Goal: Information Seeking & Learning: Learn about a topic

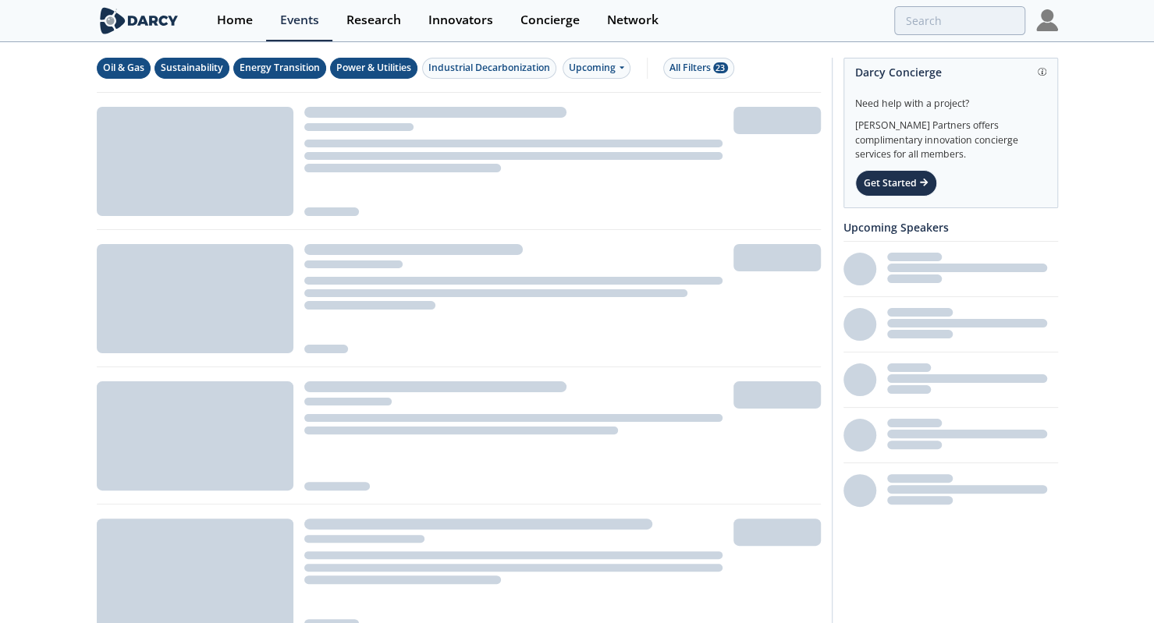
click at [949, 2] on div "Home Events Research Innovators Concierge Network" at bounding box center [630, 20] width 854 height 41
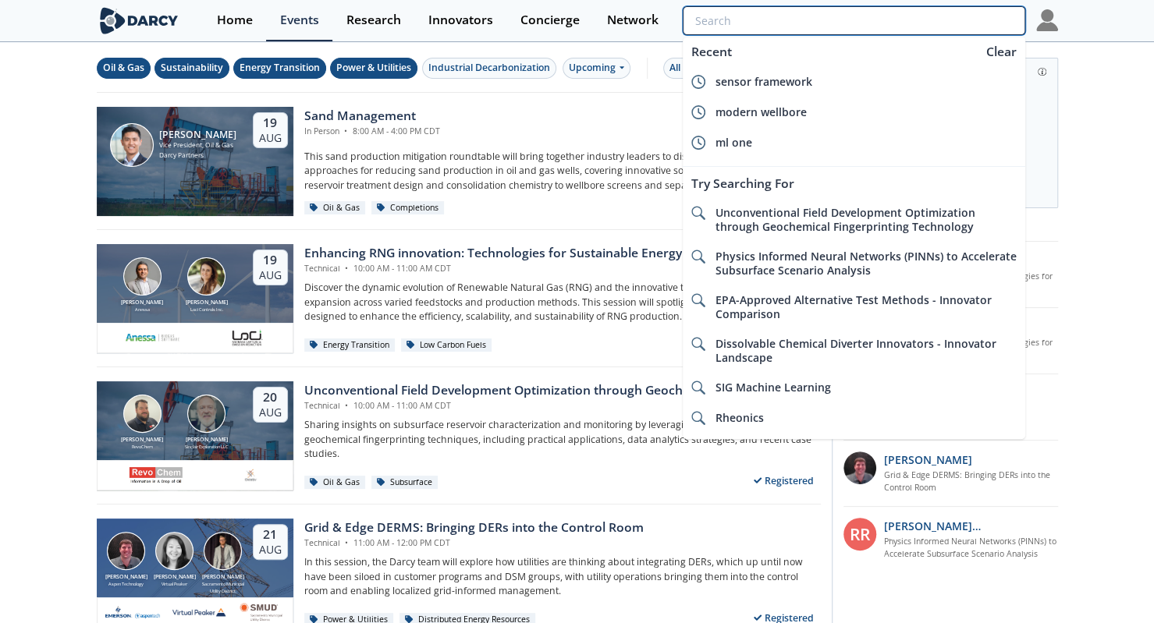
click at [950, 16] on input "search" at bounding box center [854, 20] width 342 height 29
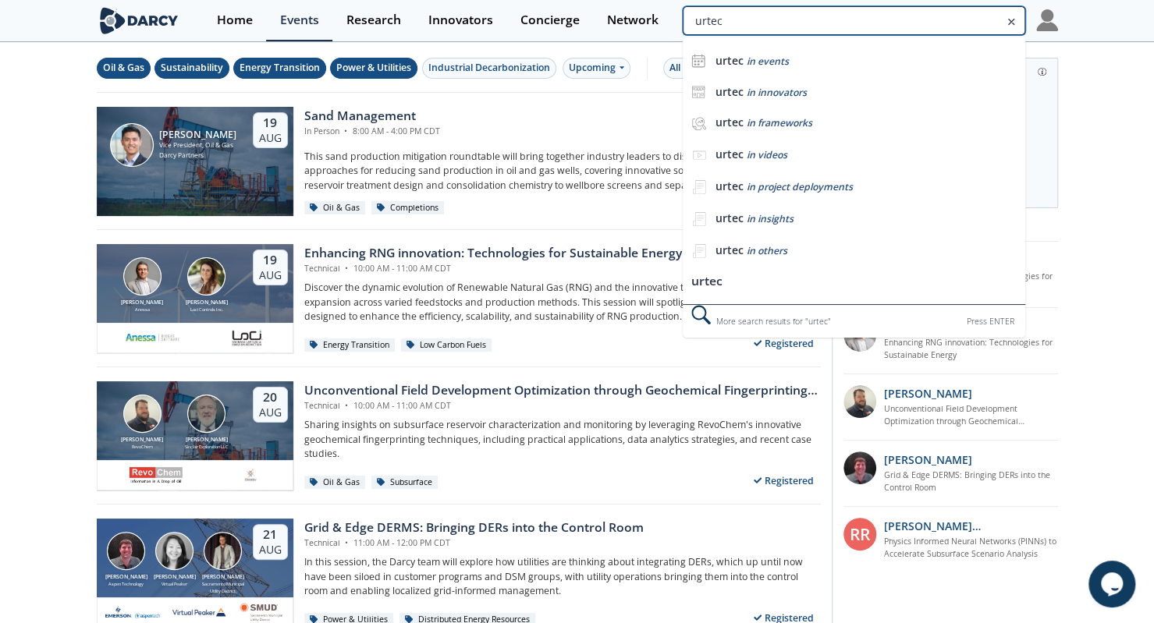
type input "urtec"
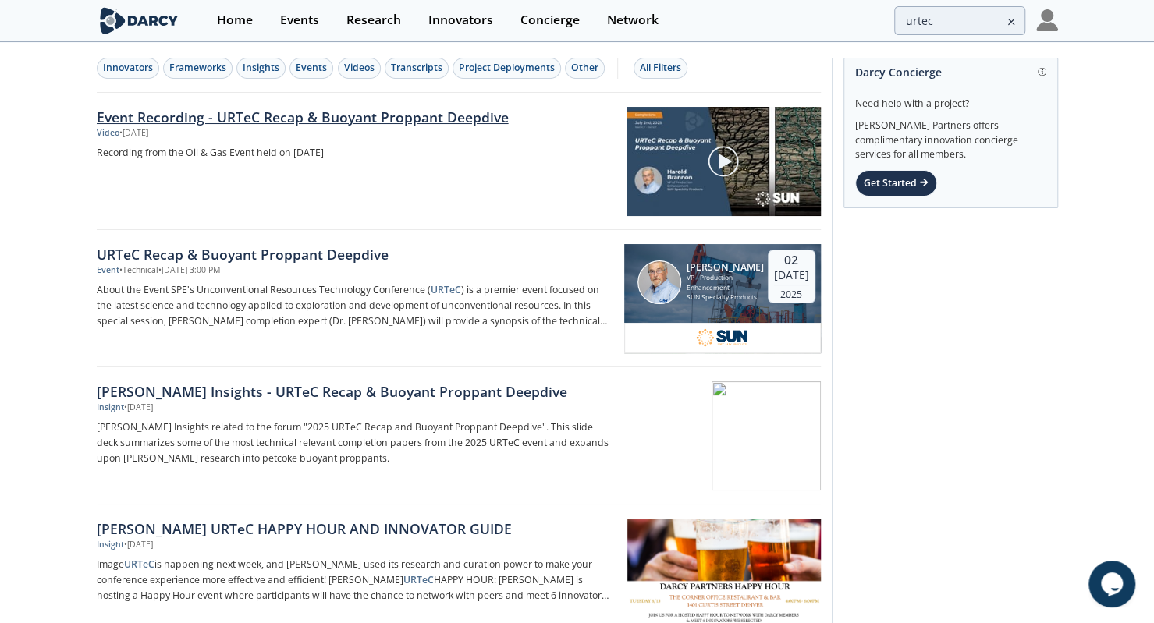
click at [420, 110] on link "Event Recording - URTeC Recap & Buoyant Proppant Deepdive" at bounding box center [356, 117] width 519 height 20
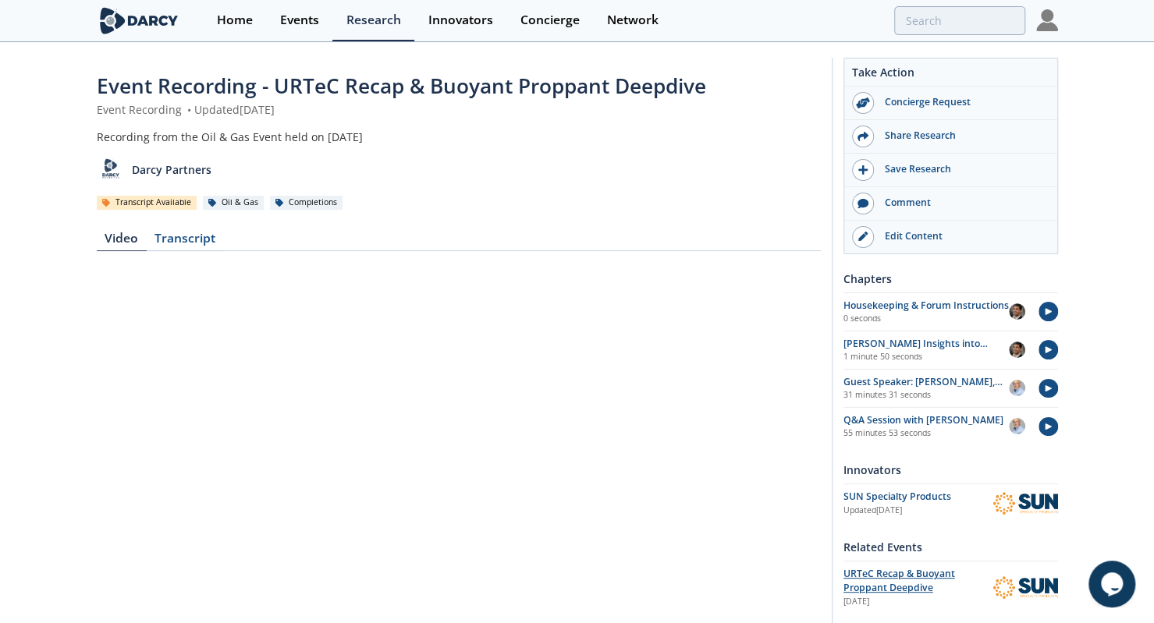
click at [883, 573] on span "URTeC Recap & Buoyant Proppant Deepdive" at bounding box center [899, 580] width 112 height 27
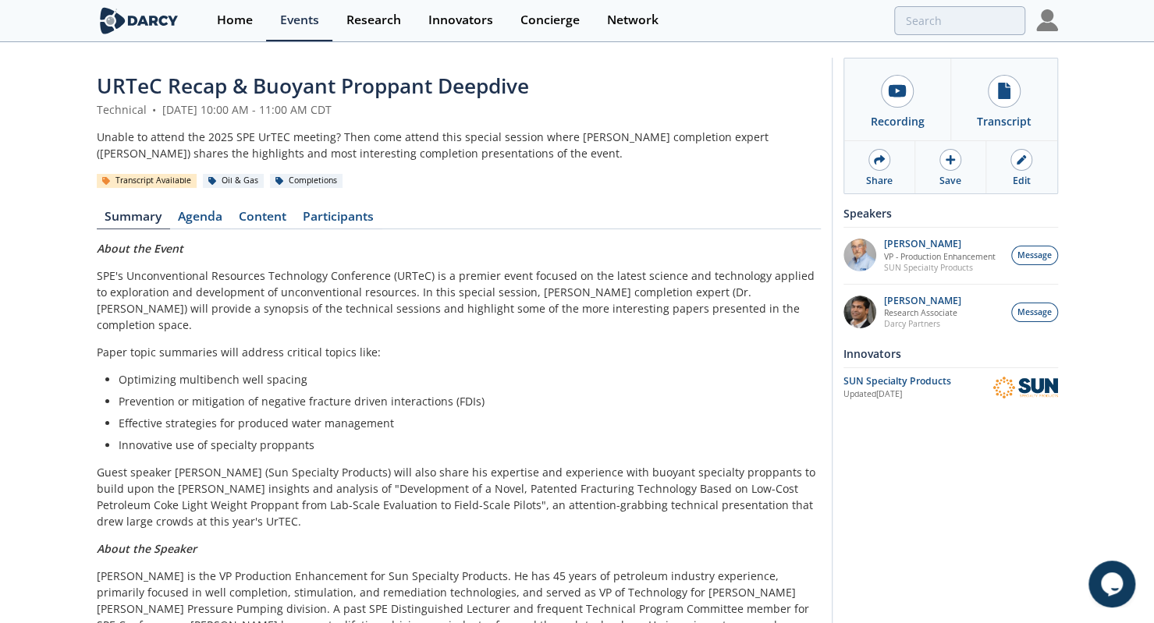
click at [276, 233] on div "URTeC Recap & Buoyant Proppant Deepdive Technical • [DATE] 10:00 AM - 11:00 AM …" at bounding box center [459, 366] width 724 height 590
click at [272, 230] on div "URTeC Recap & Buoyant Proppant Deepdive Technical • [DATE] 10:00 AM - 11:00 AM …" at bounding box center [459, 366] width 724 height 590
click at [264, 222] on link "Content" at bounding box center [263, 220] width 64 height 19
